Goal: Information Seeking & Learning: Check status

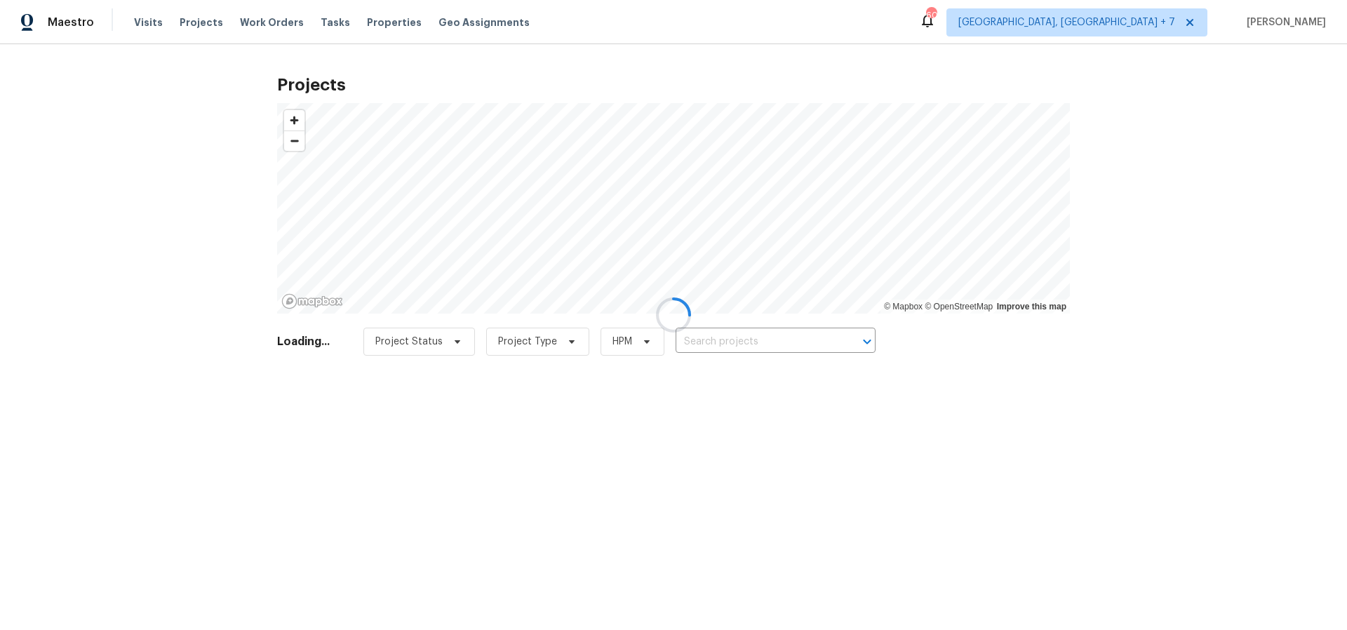
drag, startPoint x: 180, startPoint y: 19, endPoint x: 187, endPoint y: 22, distance: 8.2
click at [180, 20] on div at bounding box center [673, 315] width 1347 height 630
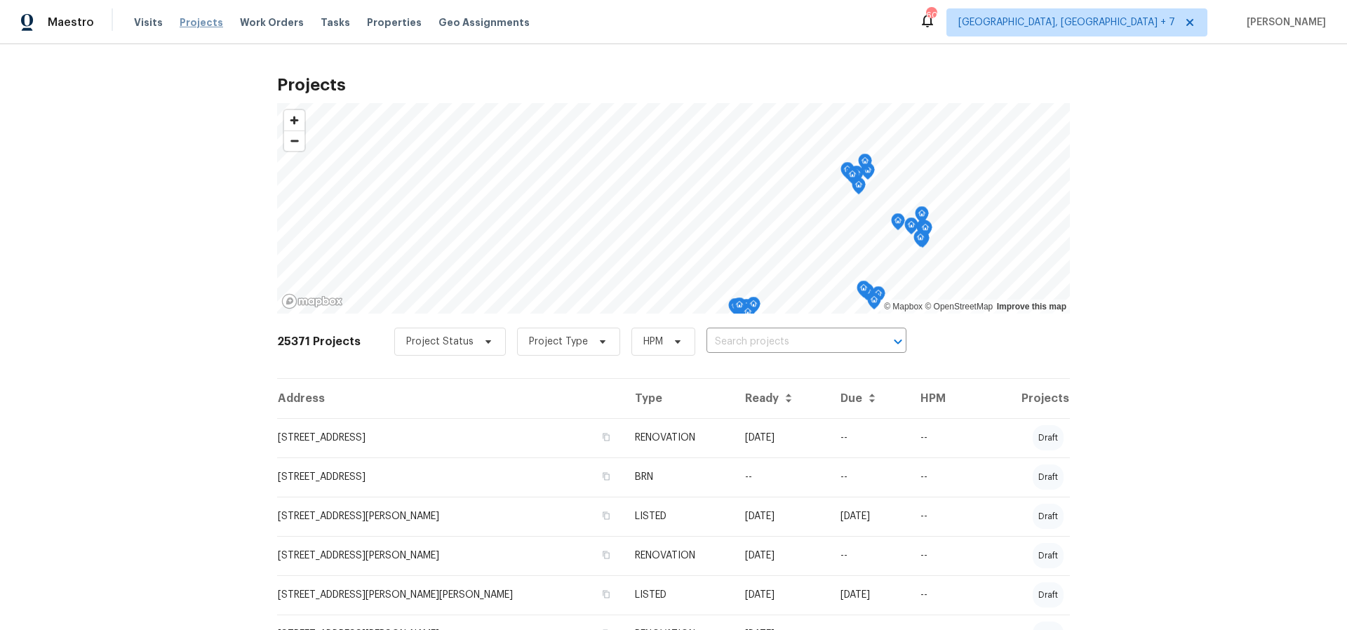
click at [192, 23] on span "Projects" at bounding box center [202, 22] width 44 height 14
click at [203, 18] on span "Projects" at bounding box center [202, 22] width 44 height 14
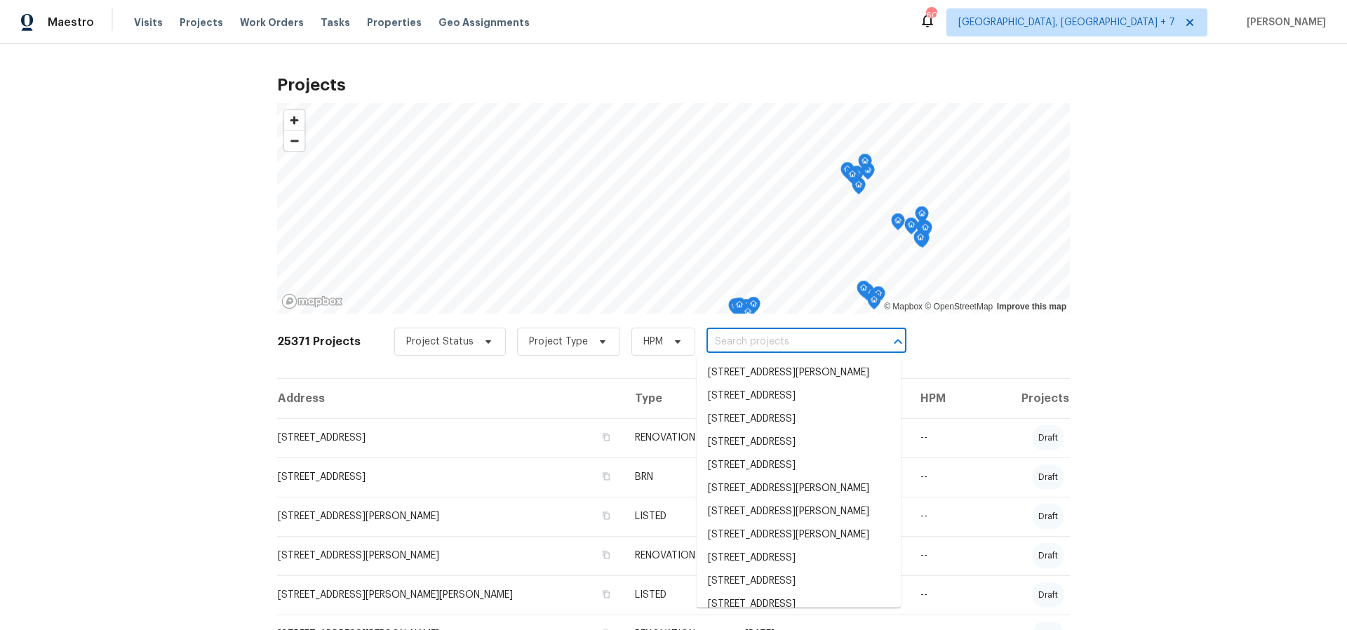
click at [742, 340] on input "text" at bounding box center [787, 342] width 161 height 22
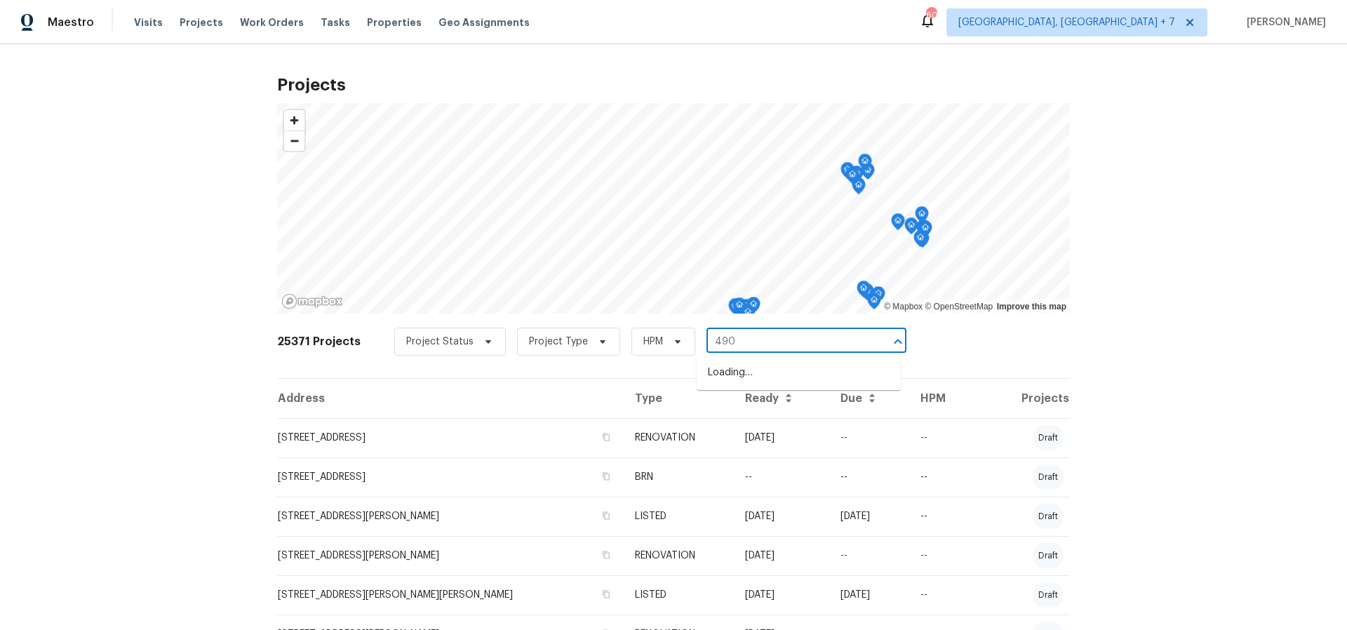
type input "4905"
click at [749, 431] on li "[STREET_ADDRESS]" at bounding box center [799, 419] width 204 height 23
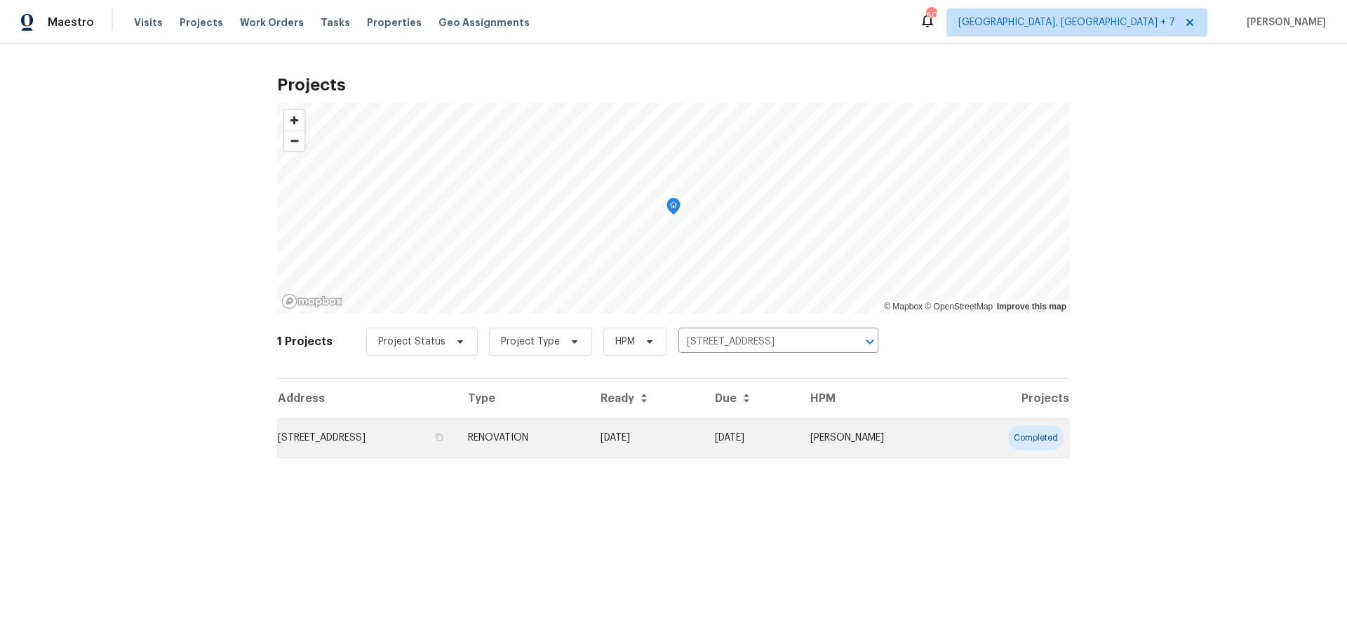
click at [425, 434] on td "[STREET_ADDRESS]" at bounding box center [367, 437] width 180 height 39
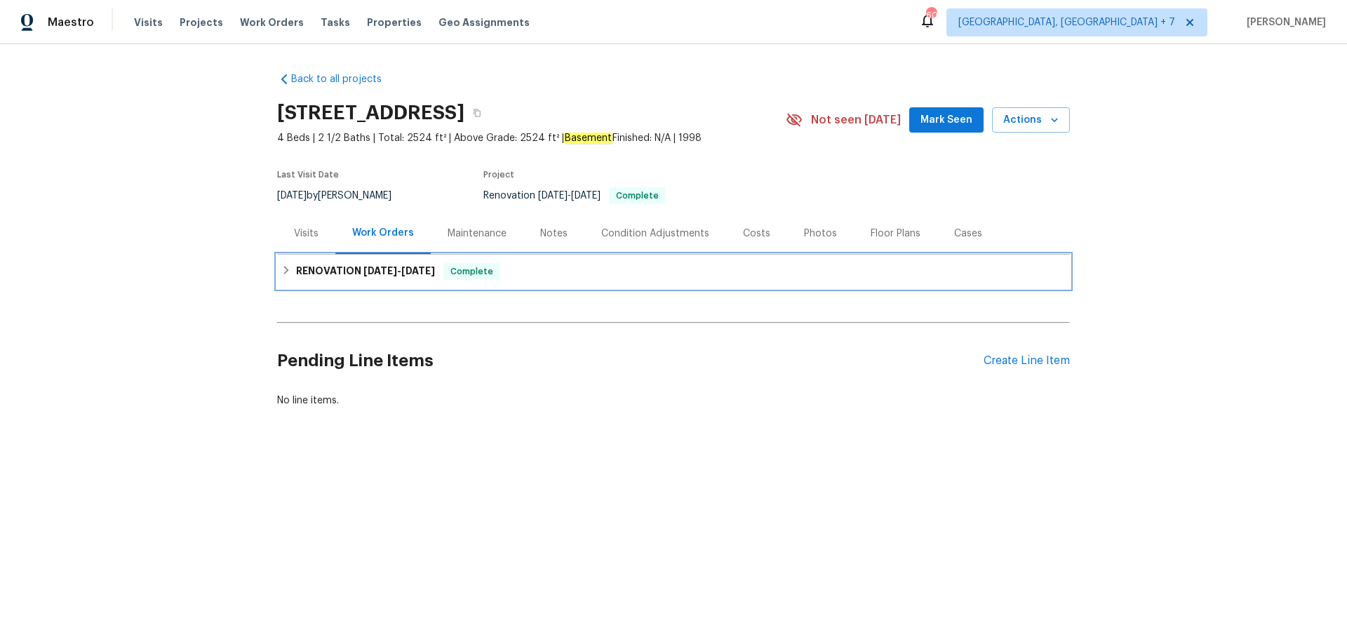
click at [380, 269] on span "[DATE]" at bounding box center [380, 271] width 34 height 10
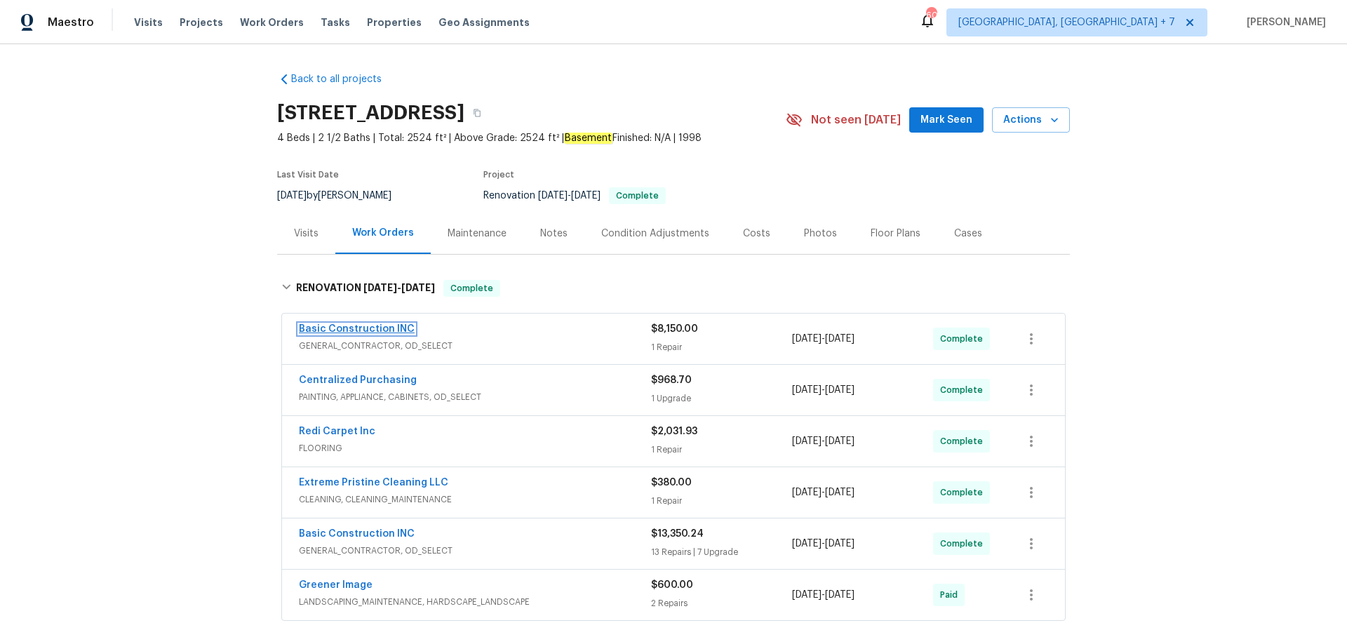
click at [368, 330] on link "Basic Construction INC" at bounding box center [357, 329] width 116 height 10
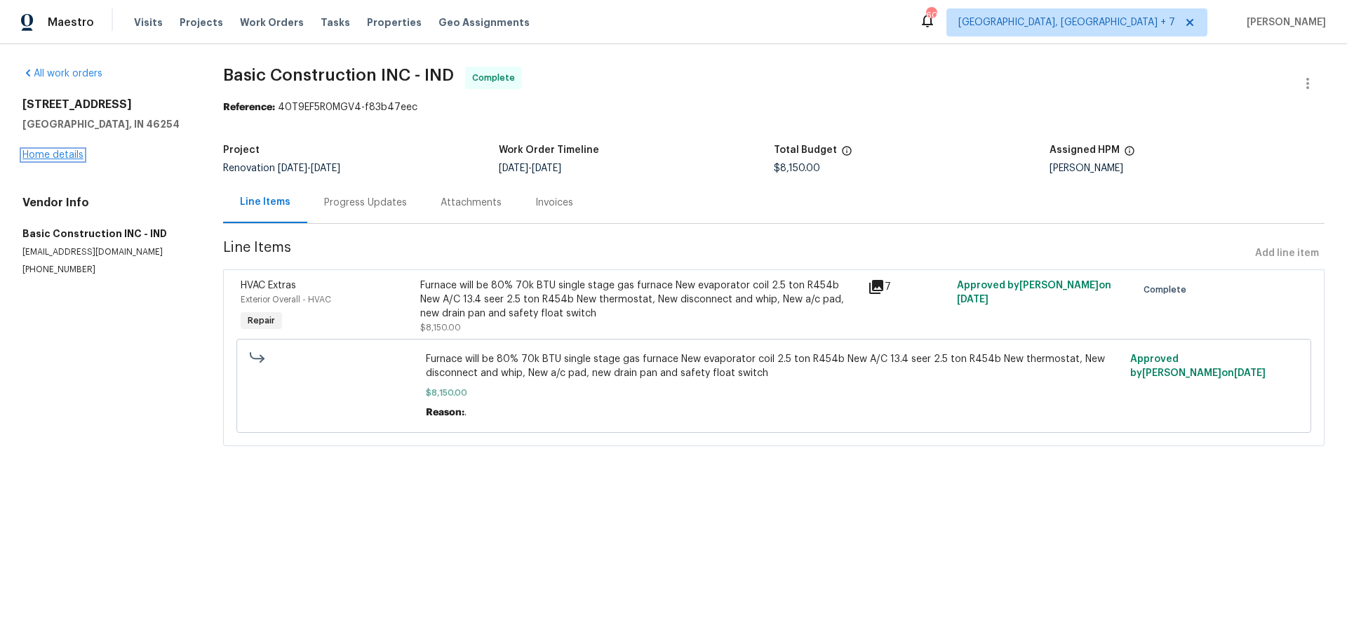
click at [39, 153] on link "Home details" at bounding box center [52, 155] width 61 height 10
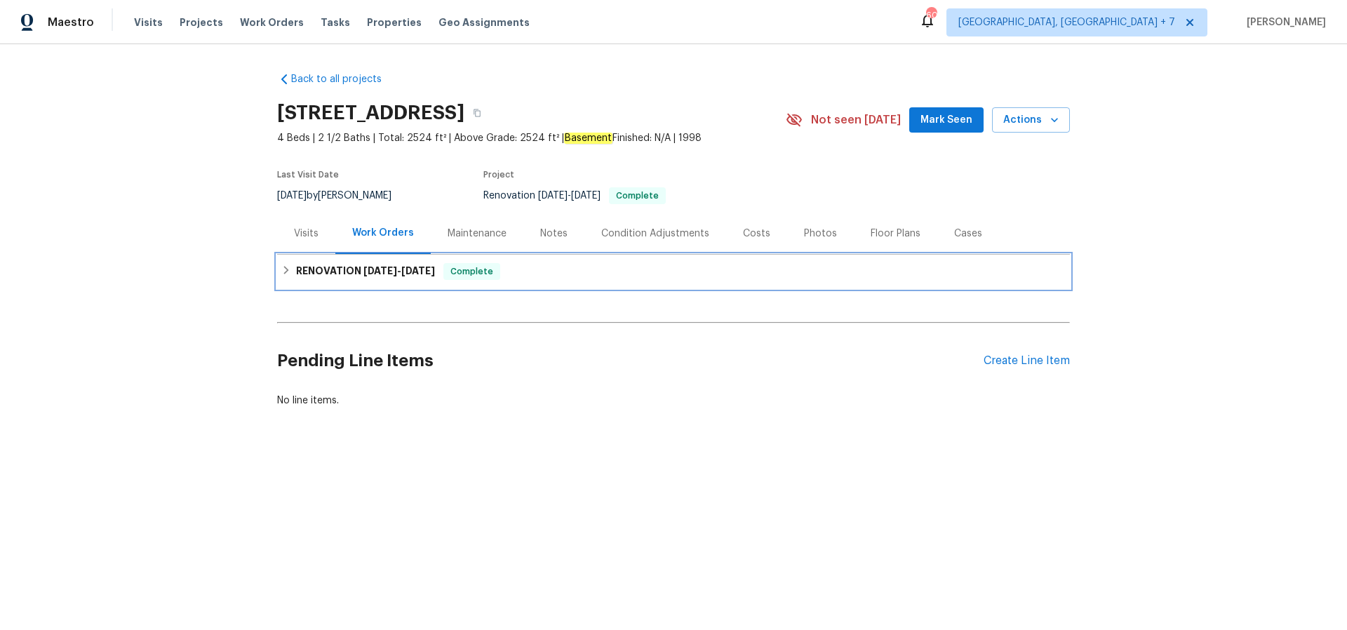
click at [385, 270] on span "[DATE]" at bounding box center [380, 271] width 34 height 10
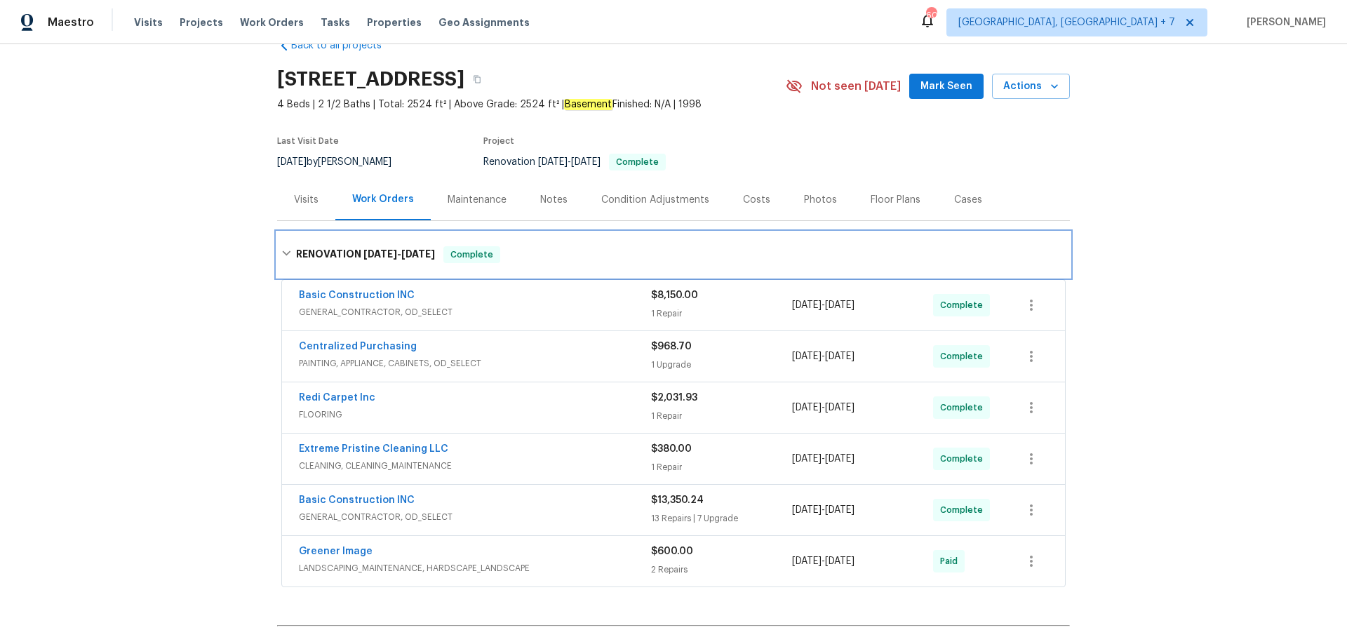
scroll to position [50, 0]
